Goal: Task Accomplishment & Management: Use online tool/utility

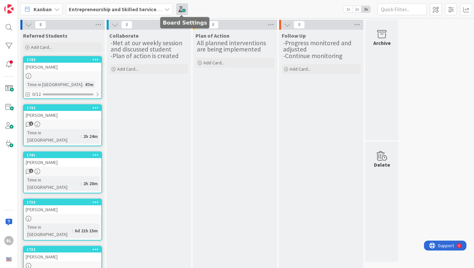
click at [180, 9] on span at bounding box center [182, 9] width 12 height 12
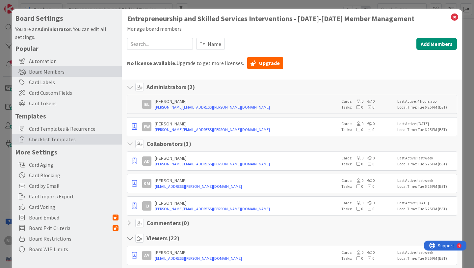
click at [61, 139] on span "Checklist Templates" at bounding box center [74, 139] width 90 height 8
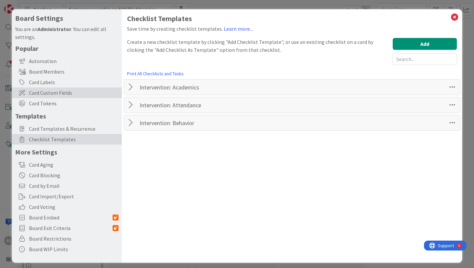
click at [59, 92] on span "Card Custom Fields" at bounding box center [74, 93] width 90 height 8
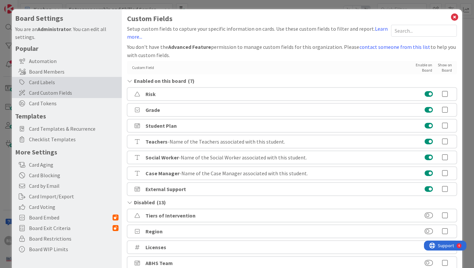
click at [45, 82] on div "Card Labels" at bounding box center [67, 82] width 110 height 11
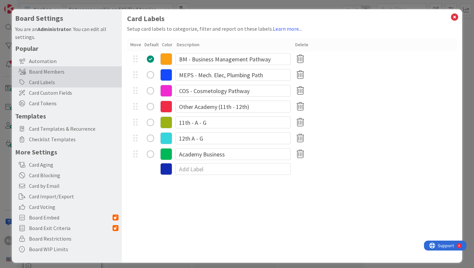
click at [47, 72] on div "Board Members" at bounding box center [67, 71] width 110 height 11
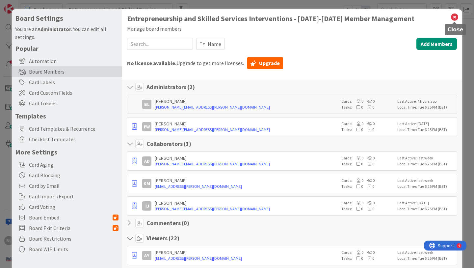
click at [455, 17] on icon at bounding box center [455, 17] width 9 height 9
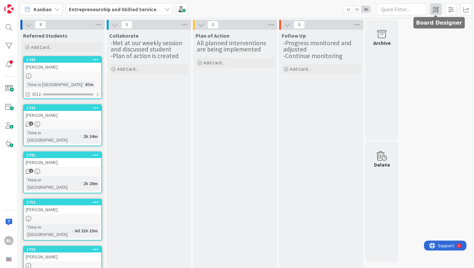
click at [437, 11] on span at bounding box center [436, 9] width 12 height 12
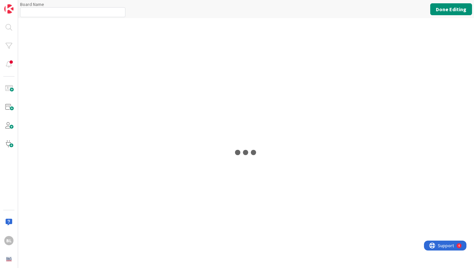
type input "Entrepreneurship and Skilled Services Interventions - [DATE]-[DATE]"
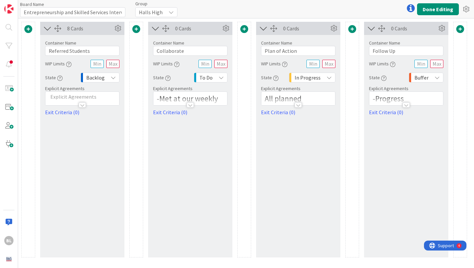
click at [461, 30] on span at bounding box center [461, 29] width 8 height 8
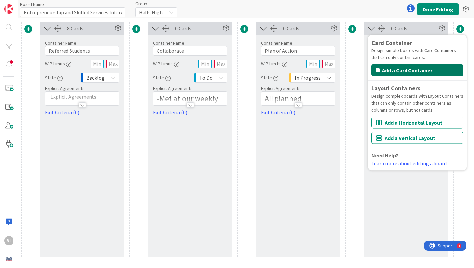
click at [421, 70] on button "Add a Card Container" at bounding box center [418, 70] width 92 height 12
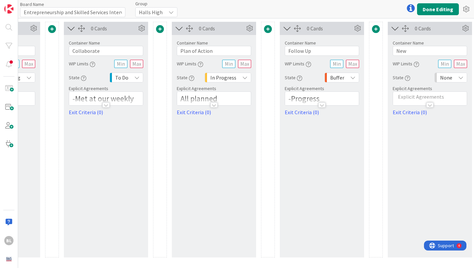
scroll to position [0, 104]
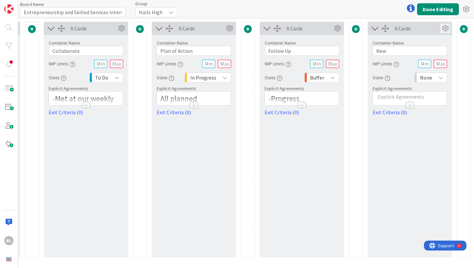
click at [444, 28] on icon at bounding box center [446, 28] width 10 height 10
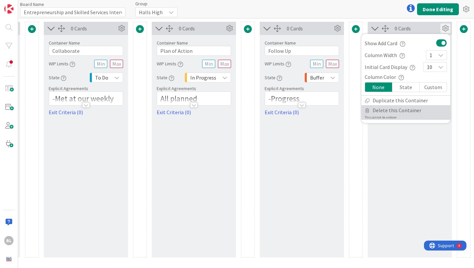
click at [404, 110] on span "Delete this Container" at bounding box center [397, 110] width 49 height 10
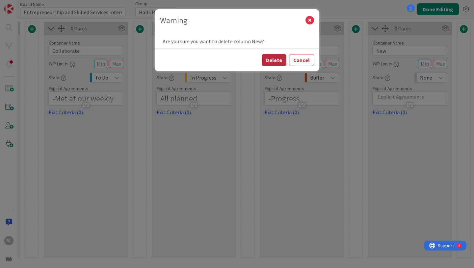
click at [276, 59] on button "Delete" at bounding box center [274, 60] width 25 height 12
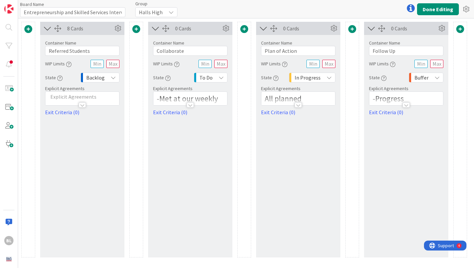
click at [459, 30] on span at bounding box center [461, 29] width 8 height 8
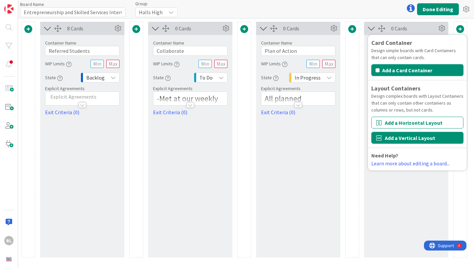
click at [418, 139] on button "Add a Vertical Layout" at bounding box center [418, 138] width 92 height 12
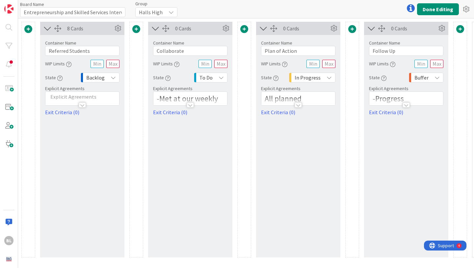
scroll to position [0, 104]
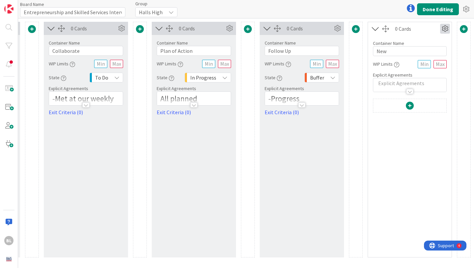
click at [444, 26] on icon at bounding box center [445, 29] width 10 height 10
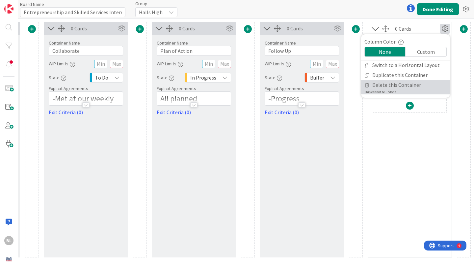
click at [394, 86] on span "Delete this Container" at bounding box center [397, 85] width 49 height 10
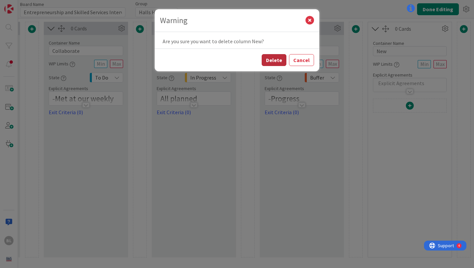
click at [275, 61] on button "Delete" at bounding box center [274, 60] width 25 height 12
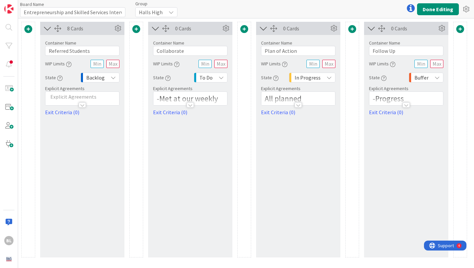
click at [460, 28] on span at bounding box center [461, 29] width 8 height 8
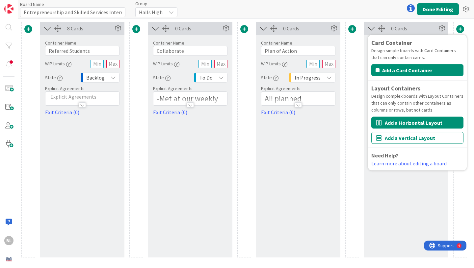
click at [407, 125] on button "Add a Horizontal Layout" at bounding box center [418, 123] width 92 height 12
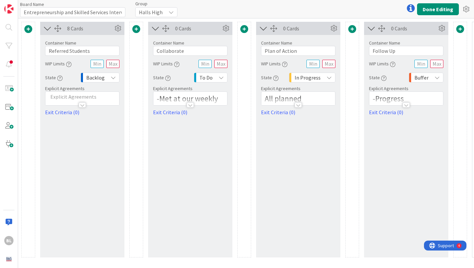
scroll to position [0, 104]
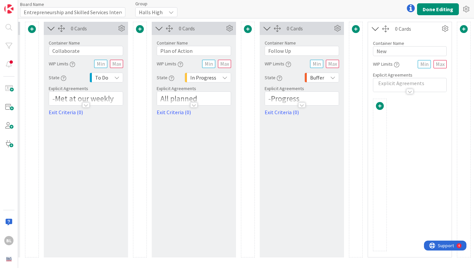
click at [380, 106] on span at bounding box center [380, 106] width 8 height 8
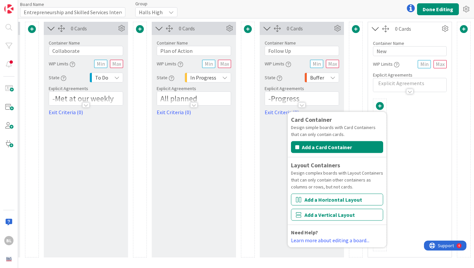
click at [380, 106] on span at bounding box center [380, 106] width 8 height 8
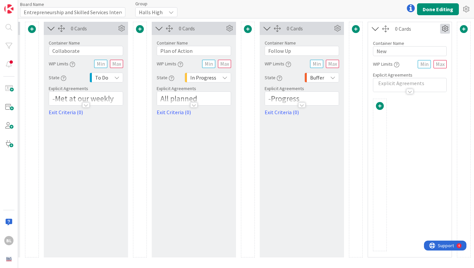
click at [446, 28] on icon at bounding box center [445, 29] width 10 height 10
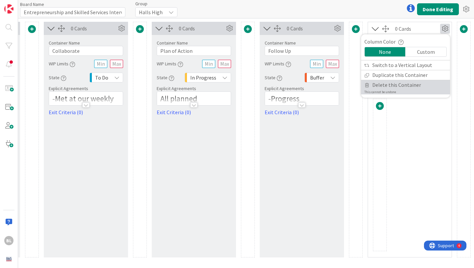
click at [400, 86] on span "Delete this Container" at bounding box center [397, 85] width 49 height 10
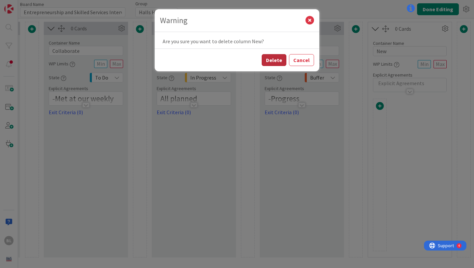
click at [272, 60] on button "Delete" at bounding box center [274, 60] width 25 height 12
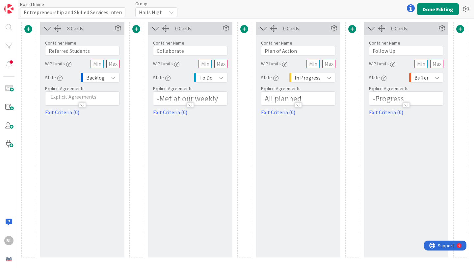
click at [460, 29] on span at bounding box center [461, 29] width 8 height 8
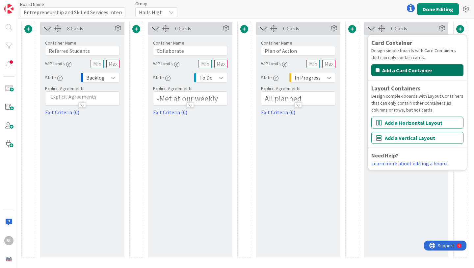
click at [414, 69] on button "Add a Card Container" at bounding box center [418, 70] width 92 height 12
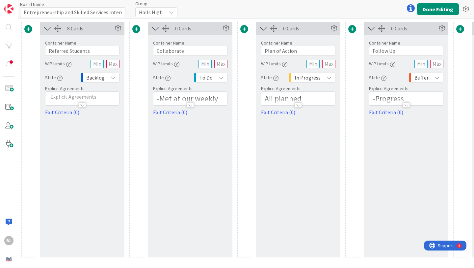
click at [135, 28] on span at bounding box center [136, 29] width 8 height 8
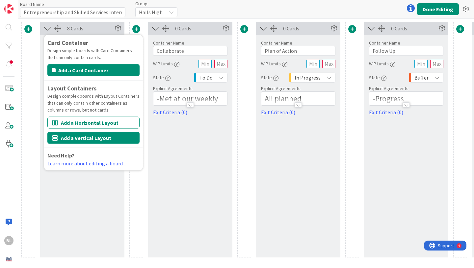
click at [100, 139] on button "Add a Vertical Layout" at bounding box center [93, 138] width 92 height 12
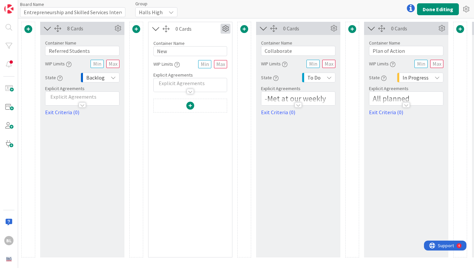
click at [227, 30] on icon at bounding box center [226, 29] width 10 height 10
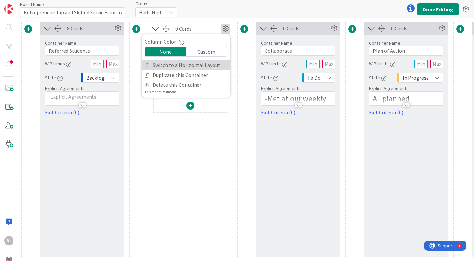
click at [203, 65] on link "Switch to a Horizontal Layout" at bounding box center [186, 65] width 89 height 10
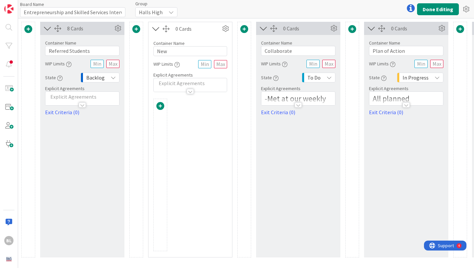
click at [161, 104] on span at bounding box center [160, 106] width 8 height 8
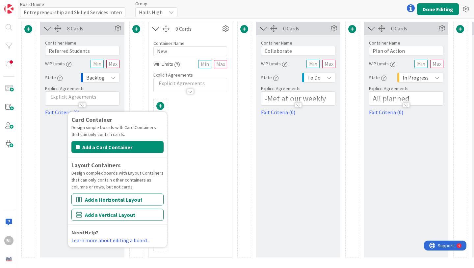
click at [161, 105] on span at bounding box center [160, 106] width 8 height 8
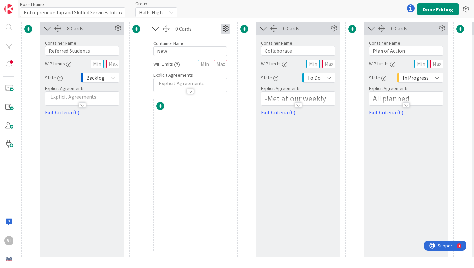
click at [225, 30] on icon at bounding box center [226, 29] width 10 height 10
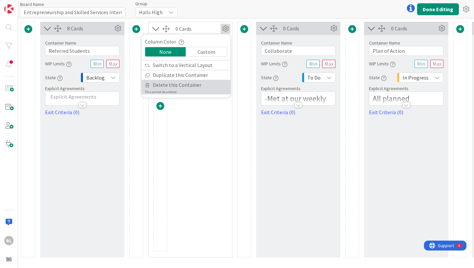
click at [178, 87] on span "Delete this Container" at bounding box center [177, 85] width 49 height 10
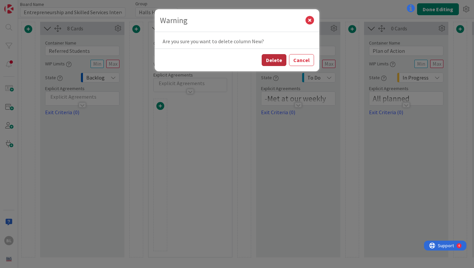
click at [277, 60] on button "Delete" at bounding box center [274, 60] width 25 height 12
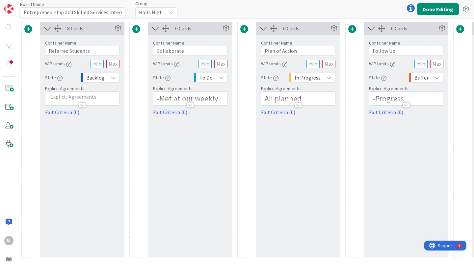
scroll to position [0, 104]
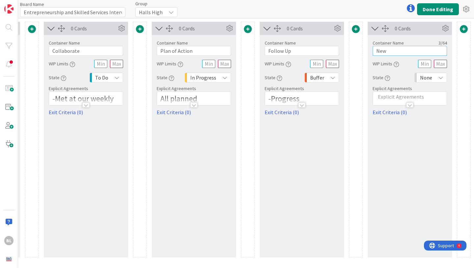
click at [392, 51] on input "New" at bounding box center [410, 51] width 74 height 10
type input "N"
type input "11th and 12th Graders"
click at [441, 79] on icon at bounding box center [441, 77] width 5 height 5
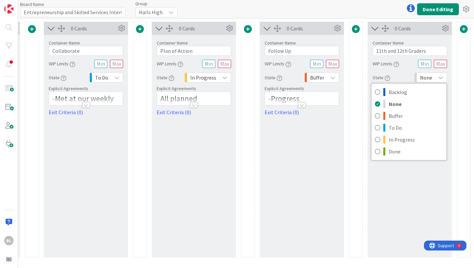
click at [441, 80] on icon at bounding box center [441, 77] width 5 height 5
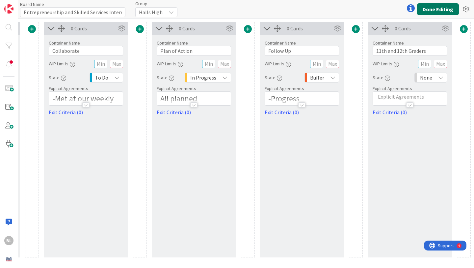
click at [437, 11] on button "Done Editing" at bounding box center [438, 9] width 42 height 12
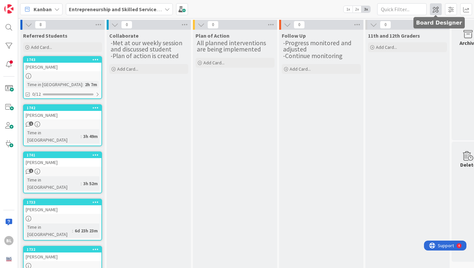
click at [440, 9] on span at bounding box center [436, 9] width 12 height 12
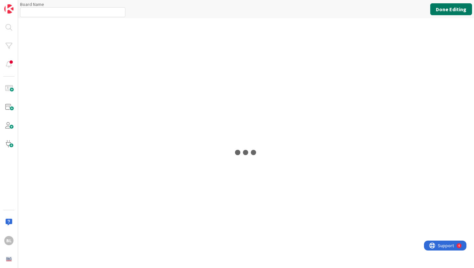
type input "Entrepreneurship and Skilled Services Interventions - [DATE]-[DATE]"
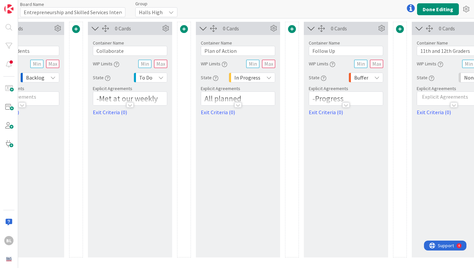
scroll to position [0, 104]
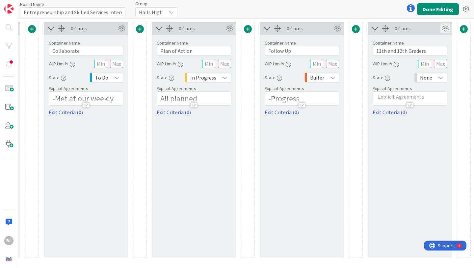
click at [444, 27] on icon at bounding box center [446, 28] width 10 height 10
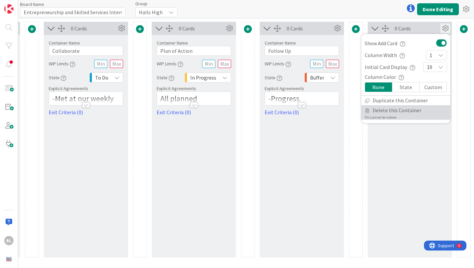
click at [398, 110] on span "Delete this Container" at bounding box center [397, 110] width 49 height 10
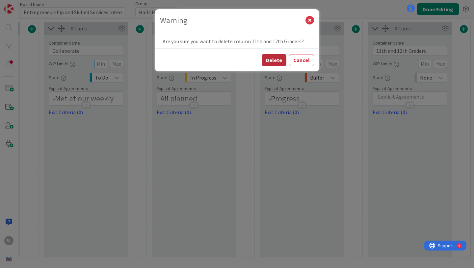
click at [276, 61] on button "Delete" at bounding box center [274, 60] width 25 height 12
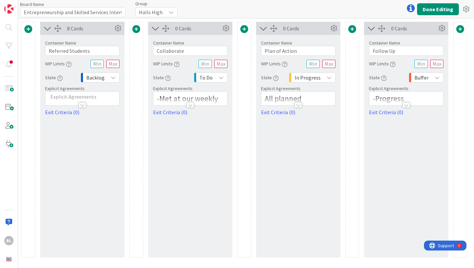
scroll to position [0, 0]
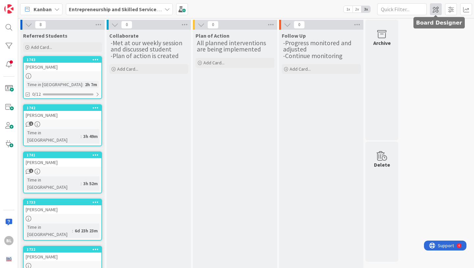
click at [437, 8] on span at bounding box center [436, 9] width 12 height 12
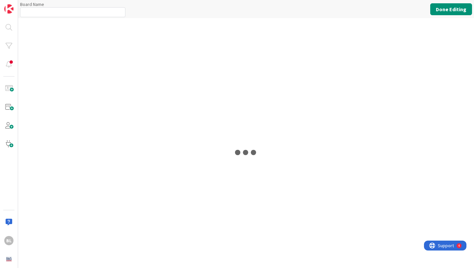
type input "Entrepreneurship and Skilled Services Interventions - [DATE]-[DATE]"
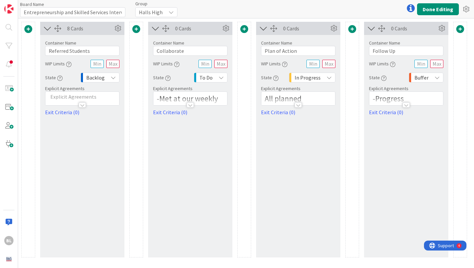
click at [27, 31] on span at bounding box center [28, 29] width 8 height 8
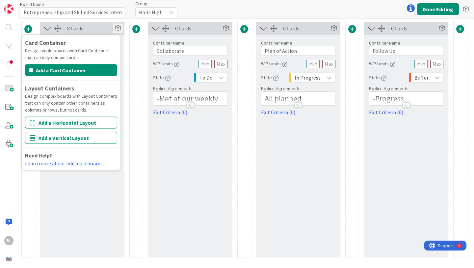
click at [118, 29] on icon at bounding box center [118, 28] width 10 height 10
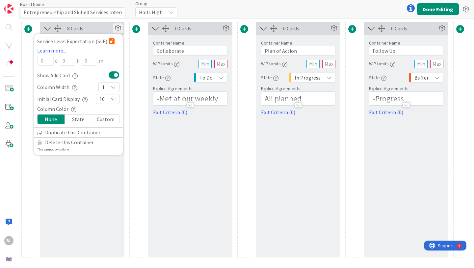
click at [27, 28] on span at bounding box center [28, 29] width 8 height 8
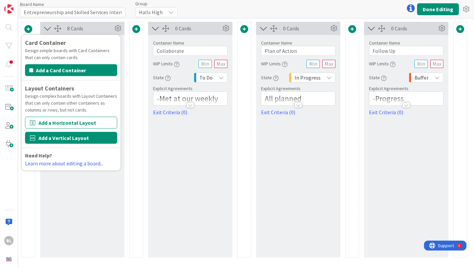
click at [67, 136] on button "Add a Vertical Layout" at bounding box center [71, 138] width 92 height 12
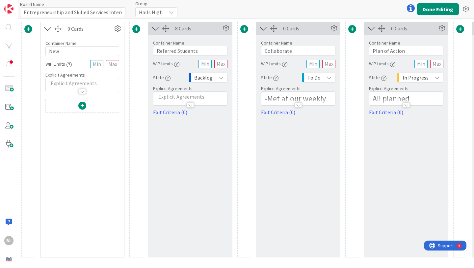
click at [82, 105] on span at bounding box center [82, 105] width 8 height 8
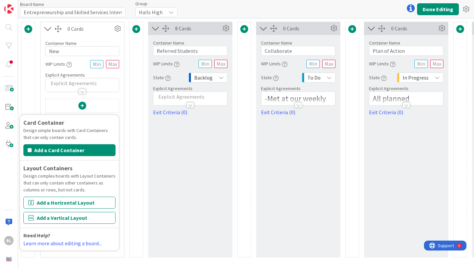
click at [125, 102] on div "Card Container Design simple boards with Card Containers that can only contain …" at bounding box center [298, 139] width 554 height 235
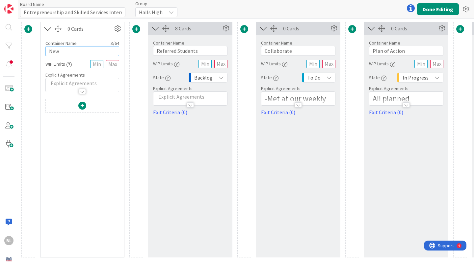
click at [61, 50] on input "New" at bounding box center [82, 51] width 74 height 10
type input "N"
type input "11th and 12th Graders"
click at [444, 12] on button "Done Editing" at bounding box center [438, 9] width 42 height 12
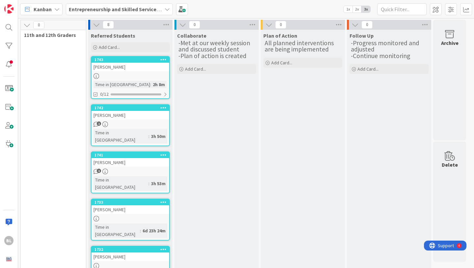
click at [163, 60] on icon at bounding box center [163, 59] width 6 height 5
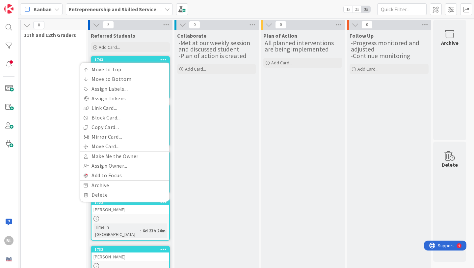
click at [163, 60] on icon at bounding box center [163, 59] width 6 height 5
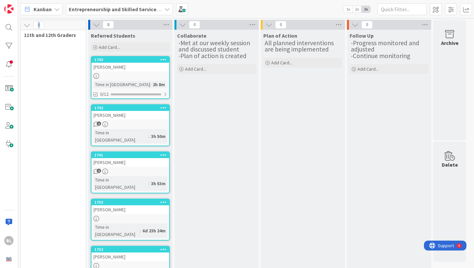
drag, startPoint x: 54, startPoint y: 26, endPoint x: 26, endPoint y: 25, distance: 28.0
click at [26, 25] on div "0" at bounding box center [53, 25] width 65 height 10
click at [26, 25] on icon at bounding box center [26, 24] width 7 height 7
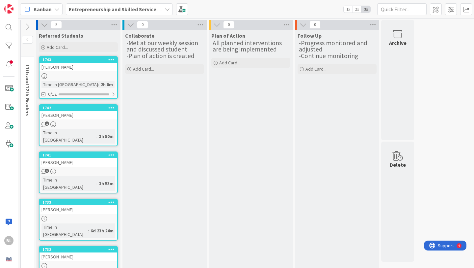
click at [25, 26] on icon at bounding box center [27, 26] width 7 height 7
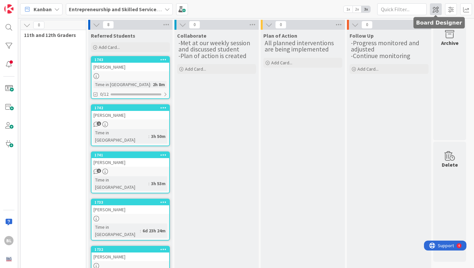
click at [436, 10] on span at bounding box center [436, 9] width 12 height 12
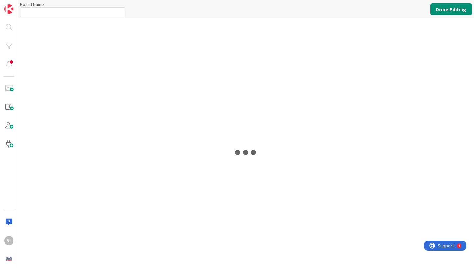
type input "Entrepreneurship and Skilled Services Interventions - [DATE]-[DATE]"
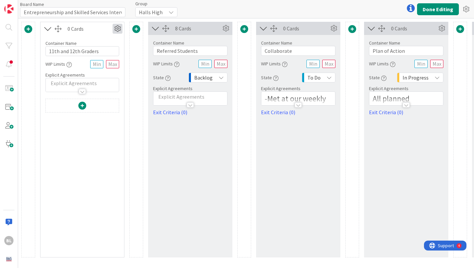
click at [119, 28] on icon at bounding box center [118, 29] width 10 height 10
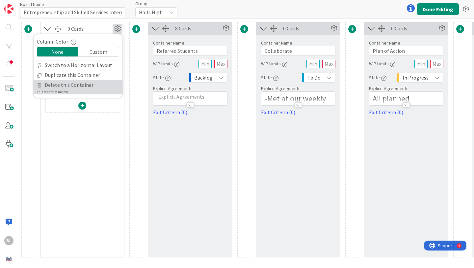
click at [77, 84] on span "Delete this Container" at bounding box center [69, 85] width 49 height 10
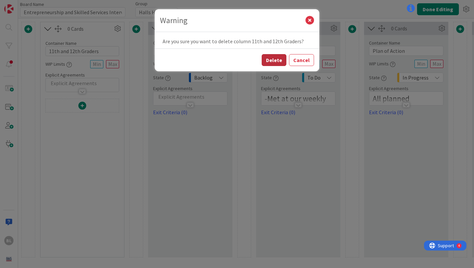
click at [268, 60] on button "Delete" at bounding box center [274, 60] width 25 height 12
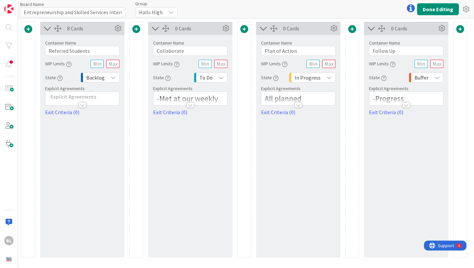
click at [462, 27] on span at bounding box center [461, 29] width 8 height 8
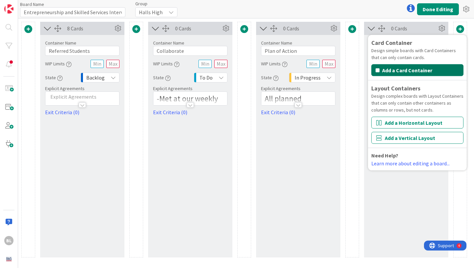
click at [420, 70] on button "Add a Card Container" at bounding box center [418, 70] width 92 height 12
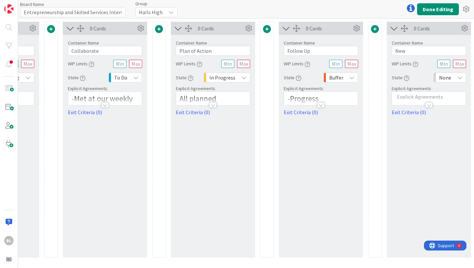
scroll to position [0, 104]
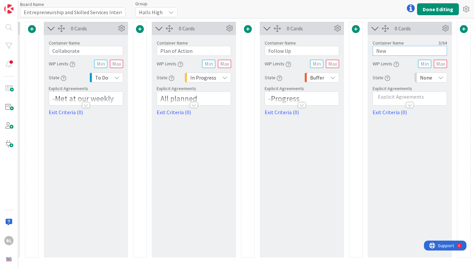
click at [394, 54] on input "New" at bounding box center [410, 51] width 74 height 10
type input "N"
type input "11th and 12th Graders"
click at [440, 7] on button "Done Editing" at bounding box center [438, 9] width 42 height 12
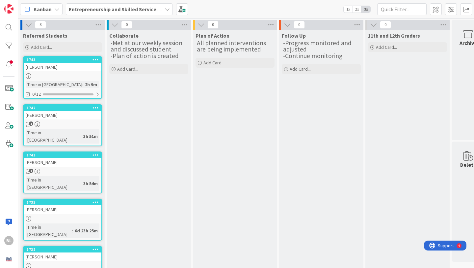
drag, startPoint x: 421, startPoint y: 26, endPoint x: 400, endPoint y: 22, distance: 21.7
click at [399, 23] on div "0" at bounding box center [408, 25] width 84 height 10
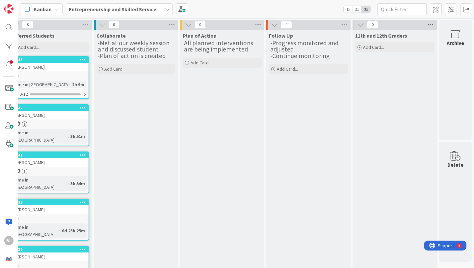
click at [432, 26] on icon at bounding box center [431, 25] width 9 height 10
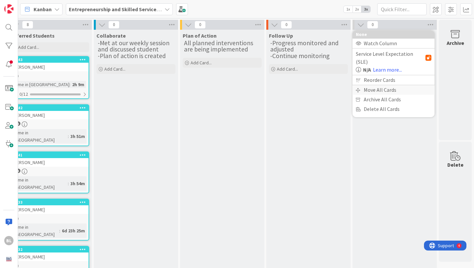
click at [391, 85] on div "Move All Cards" at bounding box center [394, 90] width 82 height 10
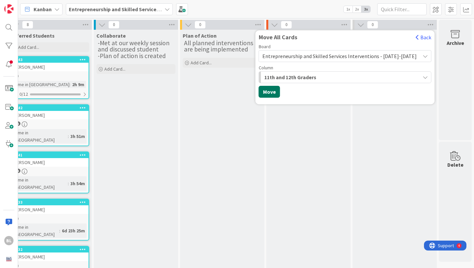
click at [280, 95] on button "Move" at bounding box center [269, 92] width 21 height 12
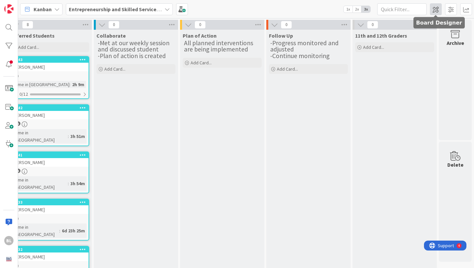
click at [437, 7] on span at bounding box center [436, 9] width 12 height 12
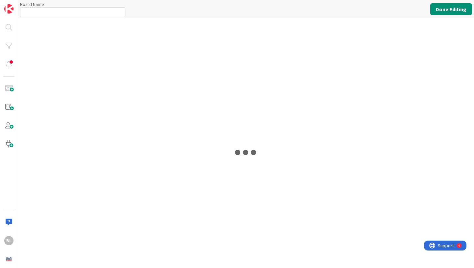
type input "Entrepreneurship and Skilled Services Interventions - [DATE]-[DATE]"
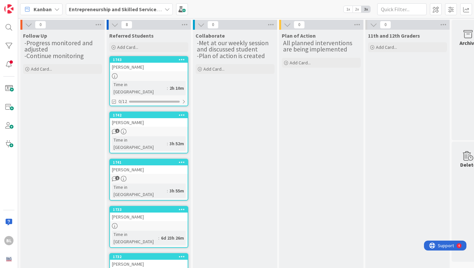
scroll to position [0, 13]
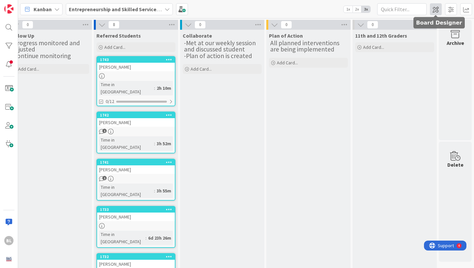
click at [436, 9] on span at bounding box center [436, 9] width 12 height 12
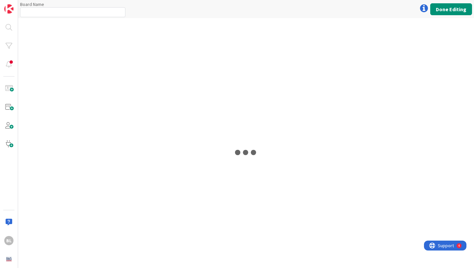
type input "Entrepreneurship and Skilled Services Interventions - [DATE]-[DATE]"
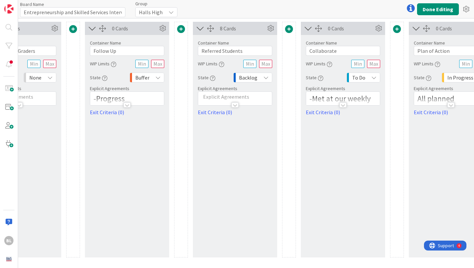
scroll to position [0, 64]
click at [106, 29] on div "0 Cards" at bounding box center [126, 28] width 84 height 13
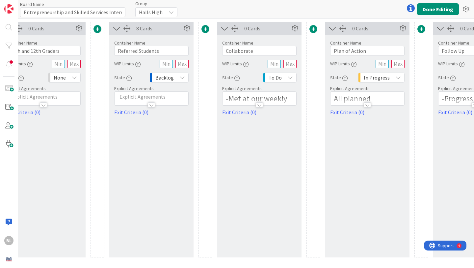
scroll to position [0, 0]
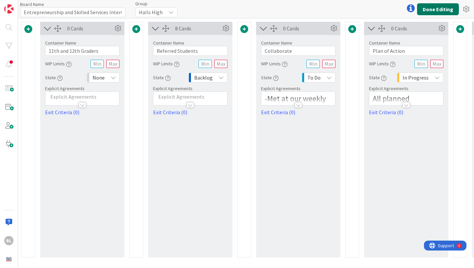
click at [437, 8] on button "Done Editing" at bounding box center [438, 9] width 42 height 12
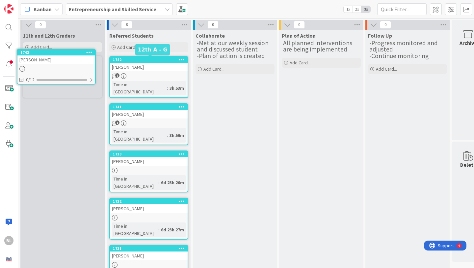
drag, startPoint x: 150, startPoint y: 59, endPoint x: 59, endPoint y: 50, distance: 92.1
